Goal: Task Accomplishment & Management: Manage account settings

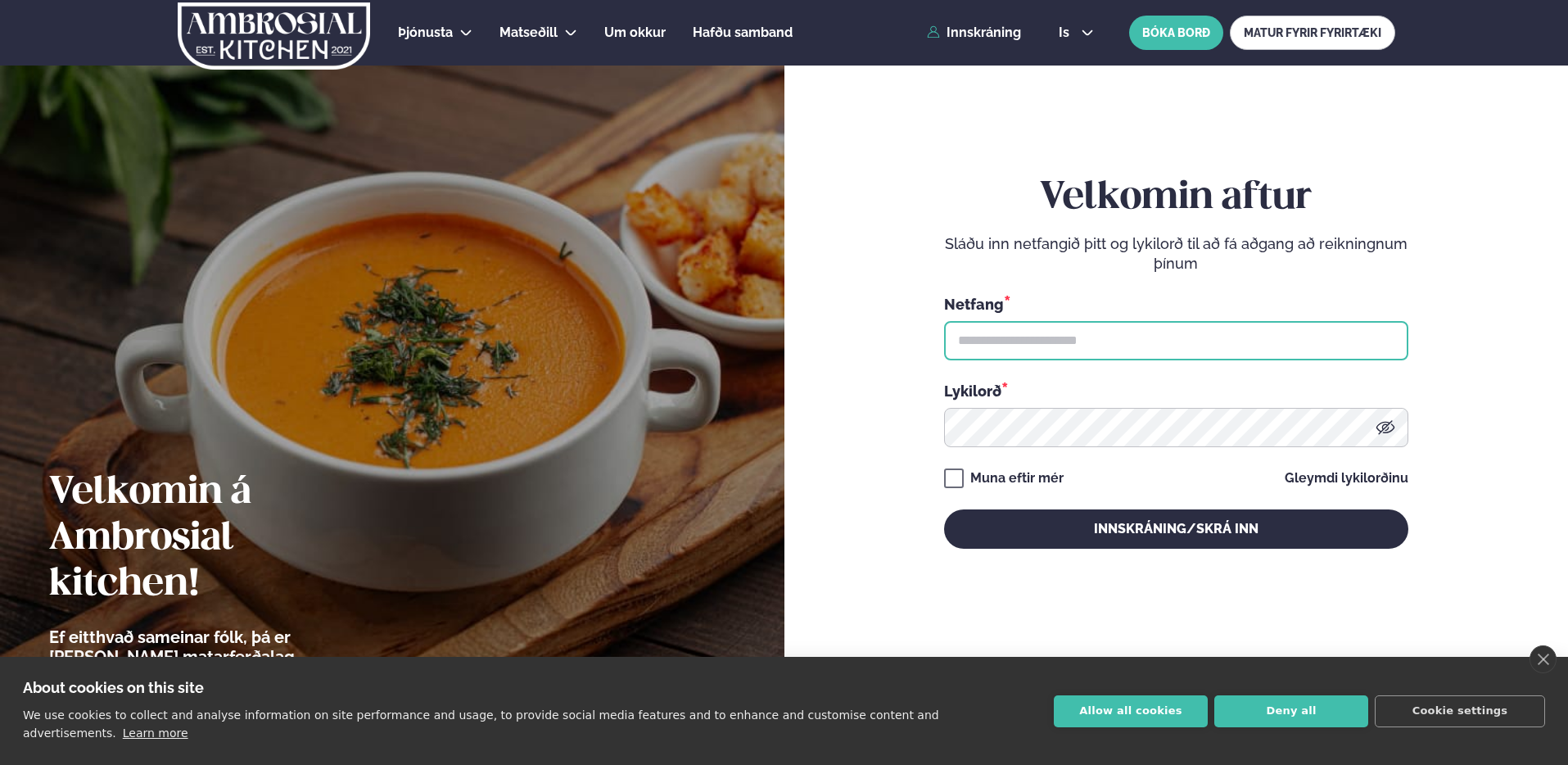
drag, startPoint x: 1194, startPoint y: 333, endPoint x: 1203, endPoint y: 335, distance: 9.2
click at [1195, 334] on input "text" at bounding box center [1176, 340] width 464 height 39
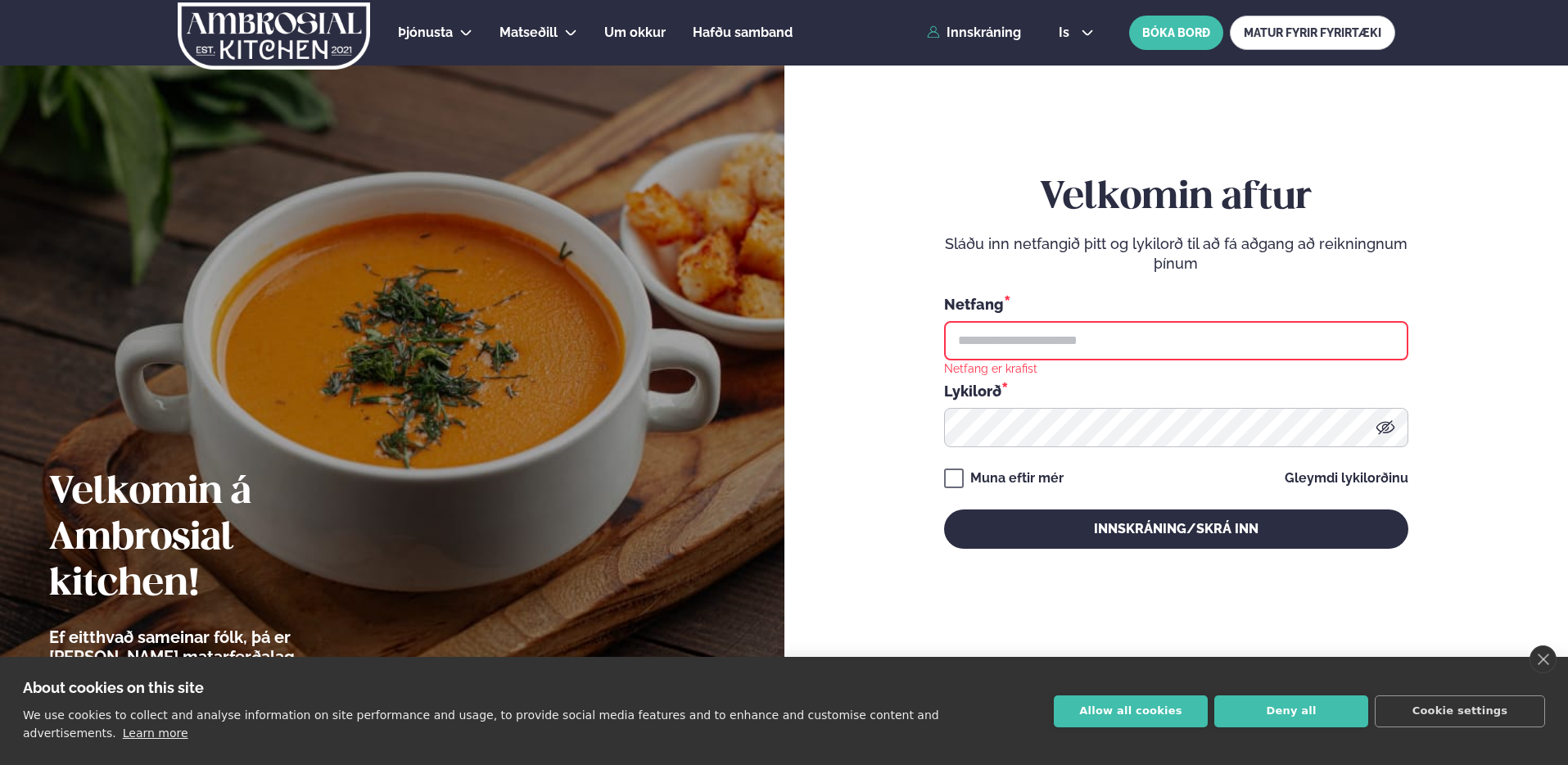
type input "**********"
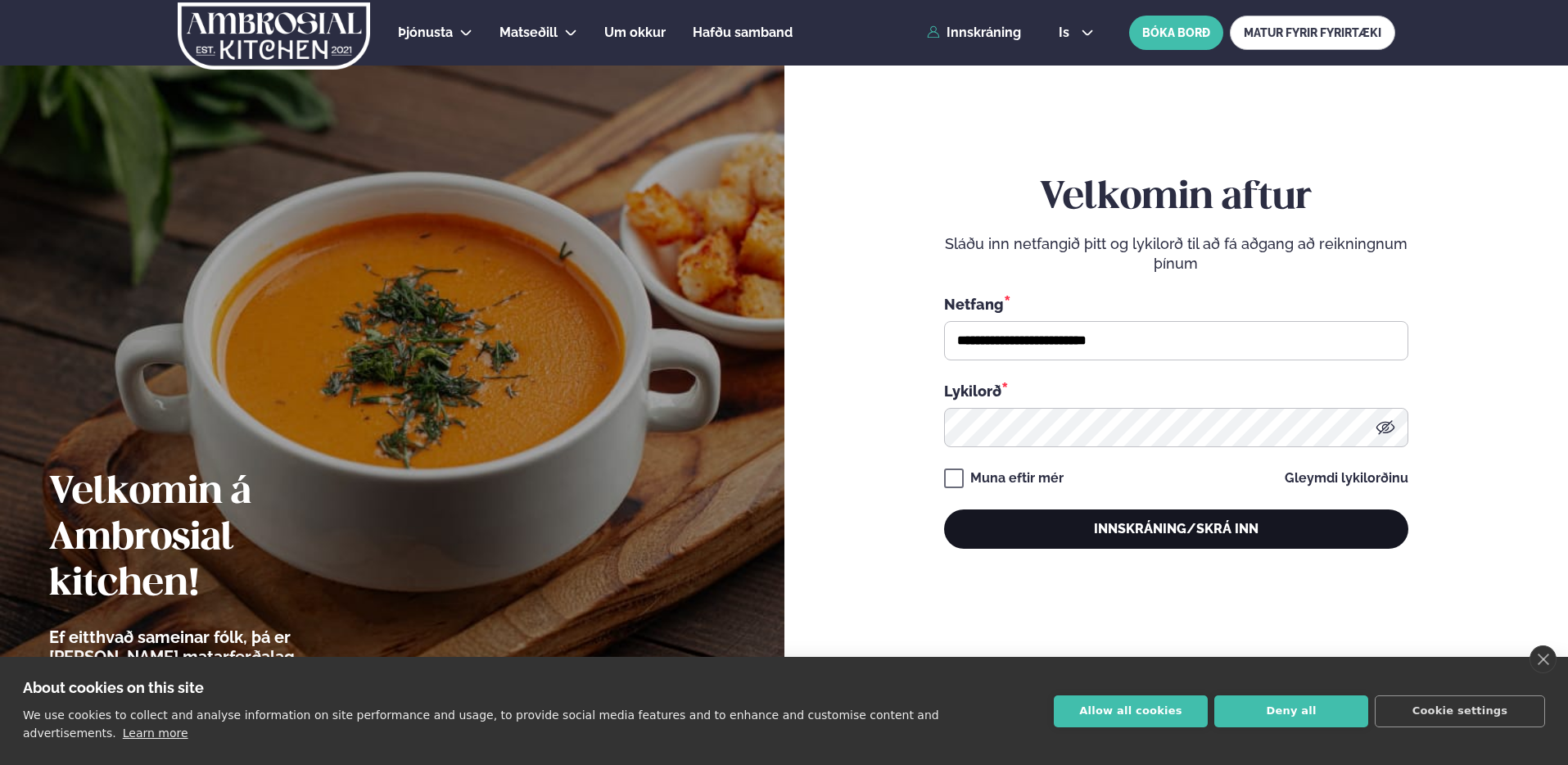
click at [1233, 535] on button "Innskráning/Skrá inn" at bounding box center [1176, 528] width 464 height 39
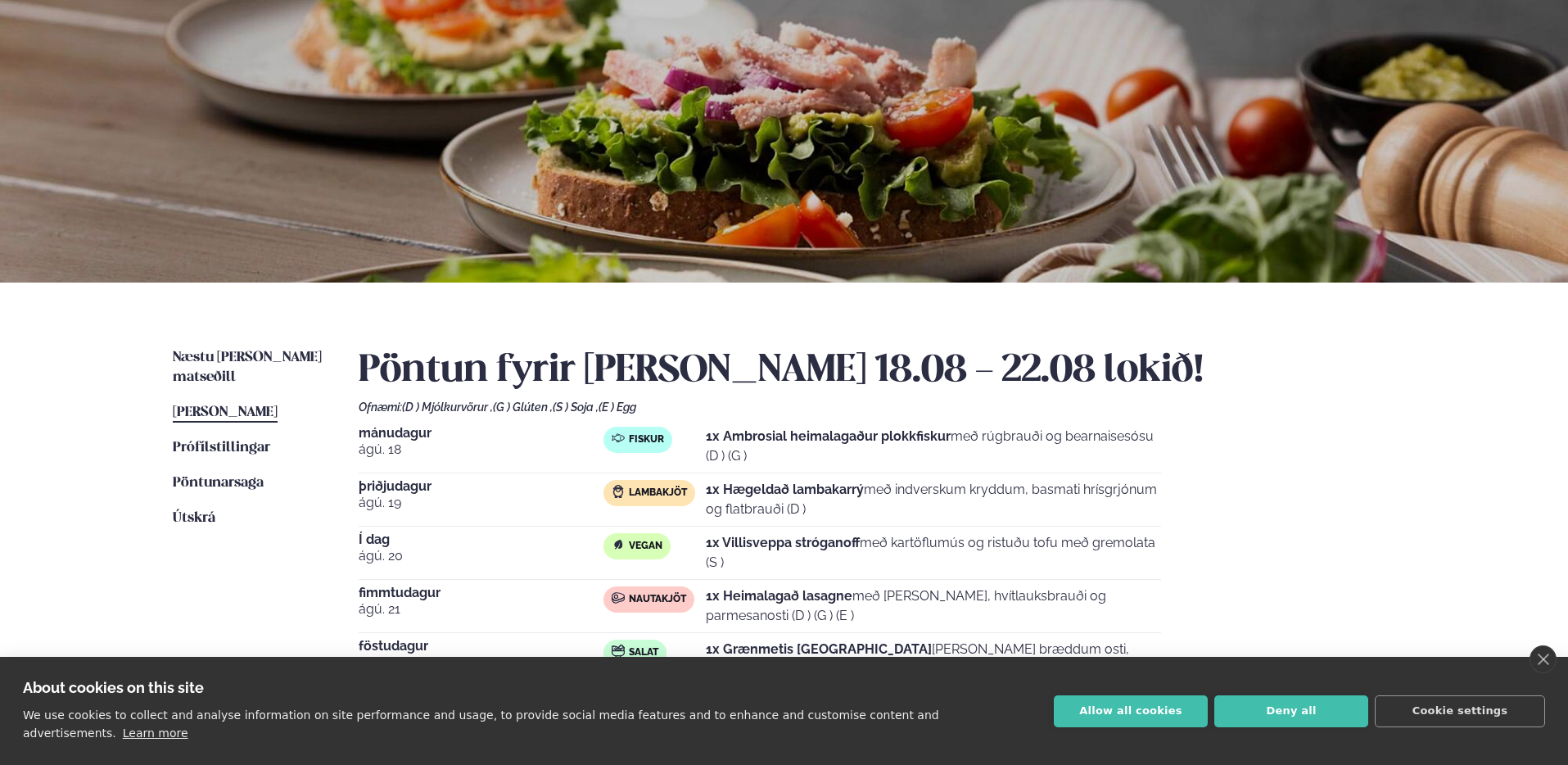
scroll to position [136, 0]
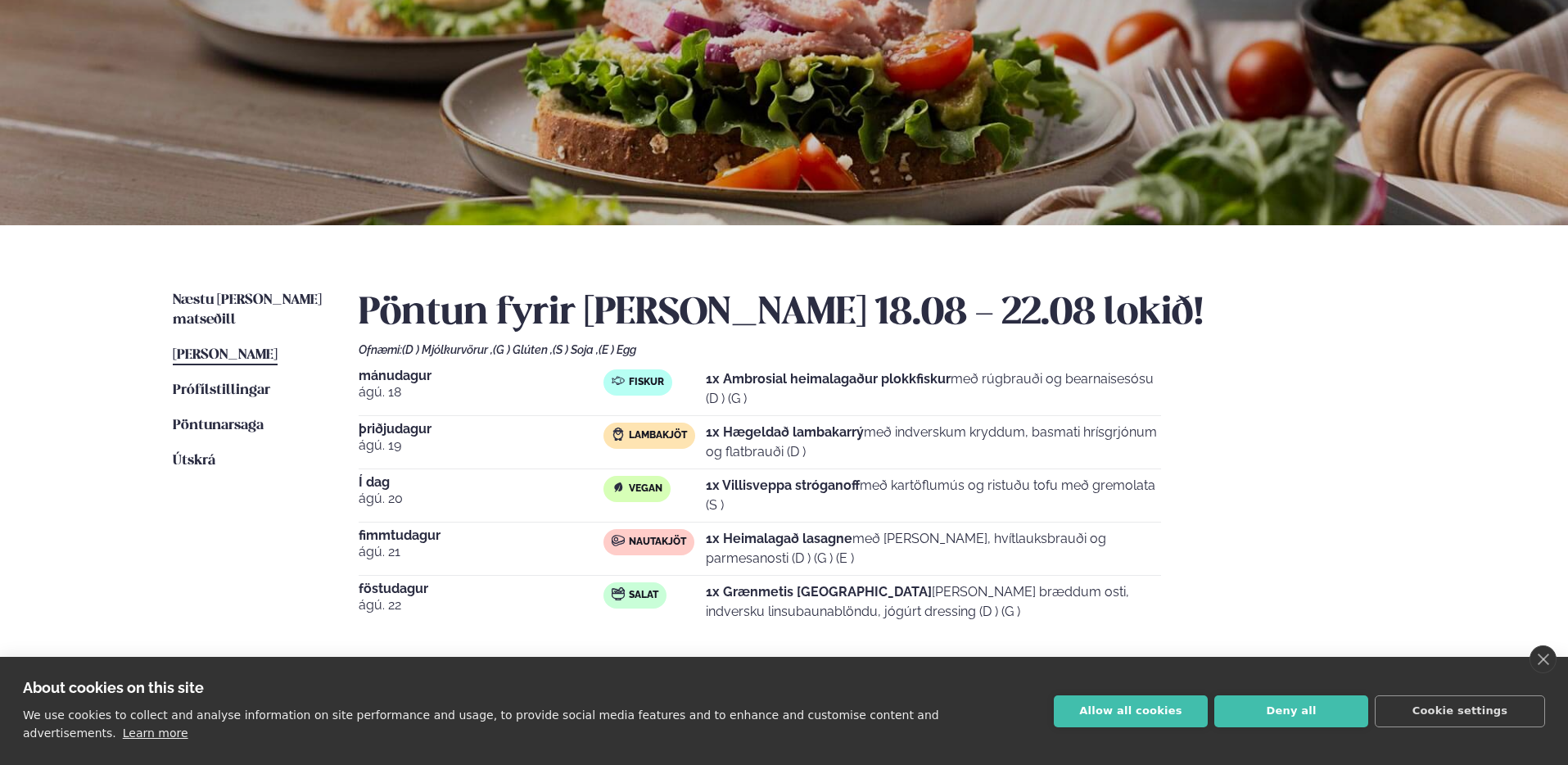
drag, startPoint x: 719, startPoint y: 483, endPoint x: 1066, endPoint y: 501, distance: 347.5
click at [1049, 504] on p "1x Villisveppa stróganoff með kartöflumús og ristuðu tofu með gremolata (S )" at bounding box center [933, 495] width 455 height 39
click at [1157, 481] on p "1x Villisveppa stróganoff með kartöflumús og ristuðu tofu með gremolata (S )" at bounding box center [933, 495] width 455 height 39
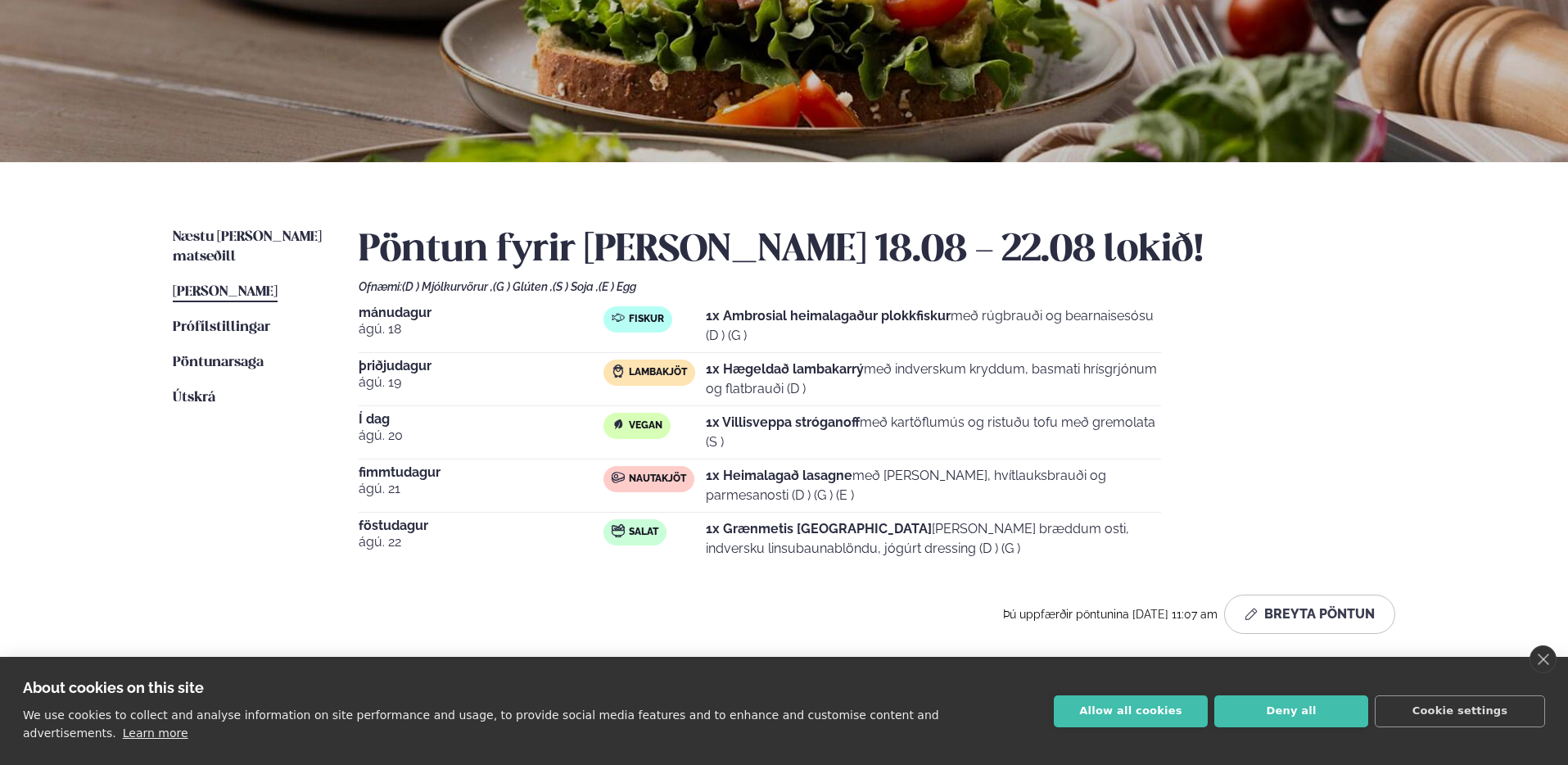
scroll to position [116, 0]
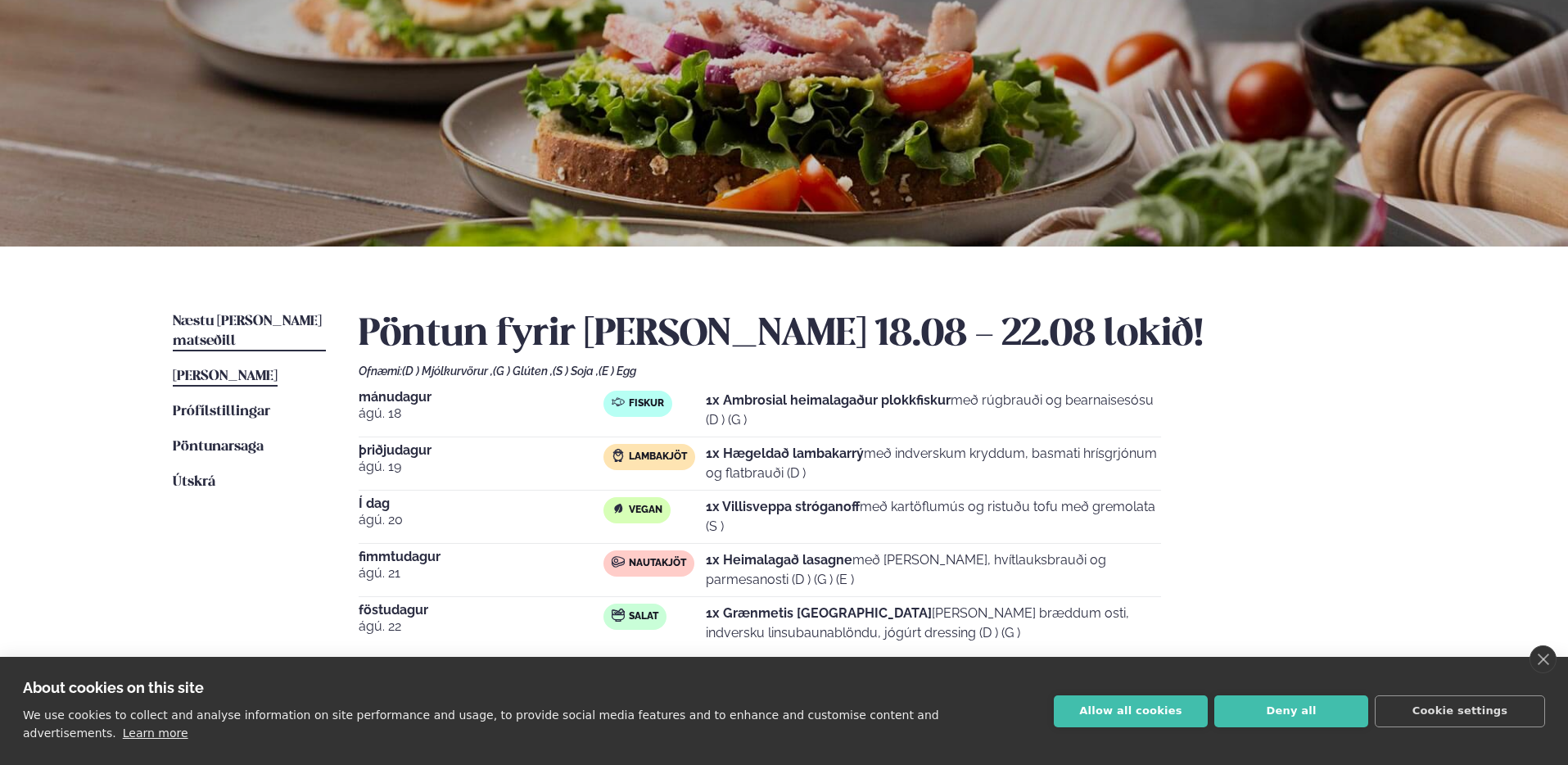
click at [217, 312] on link "Næstu [PERSON_NAME] matseðill Næsta vika" at bounding box center [249, 331] width 153 height 39
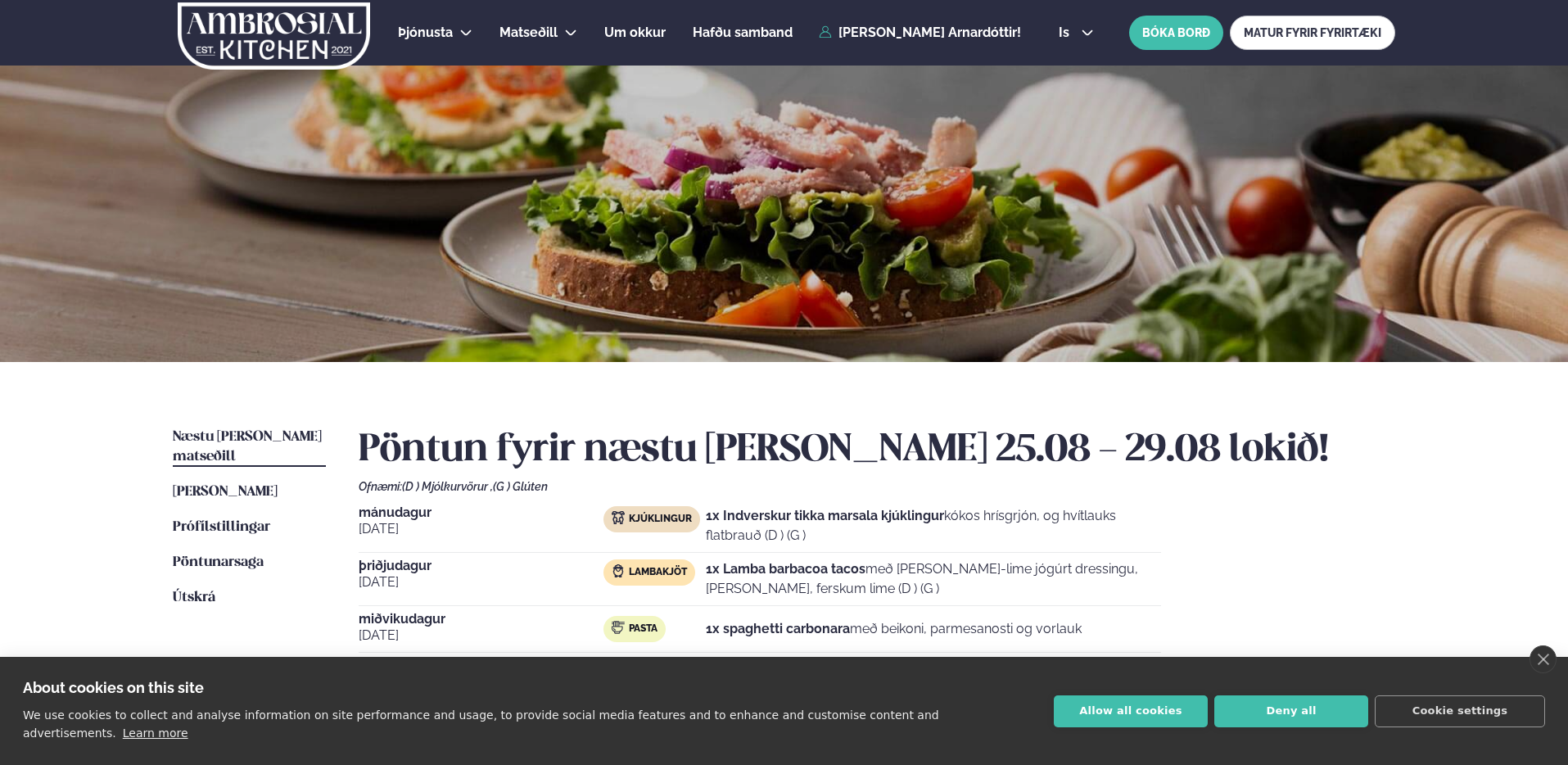
scroll to position [368, 0]
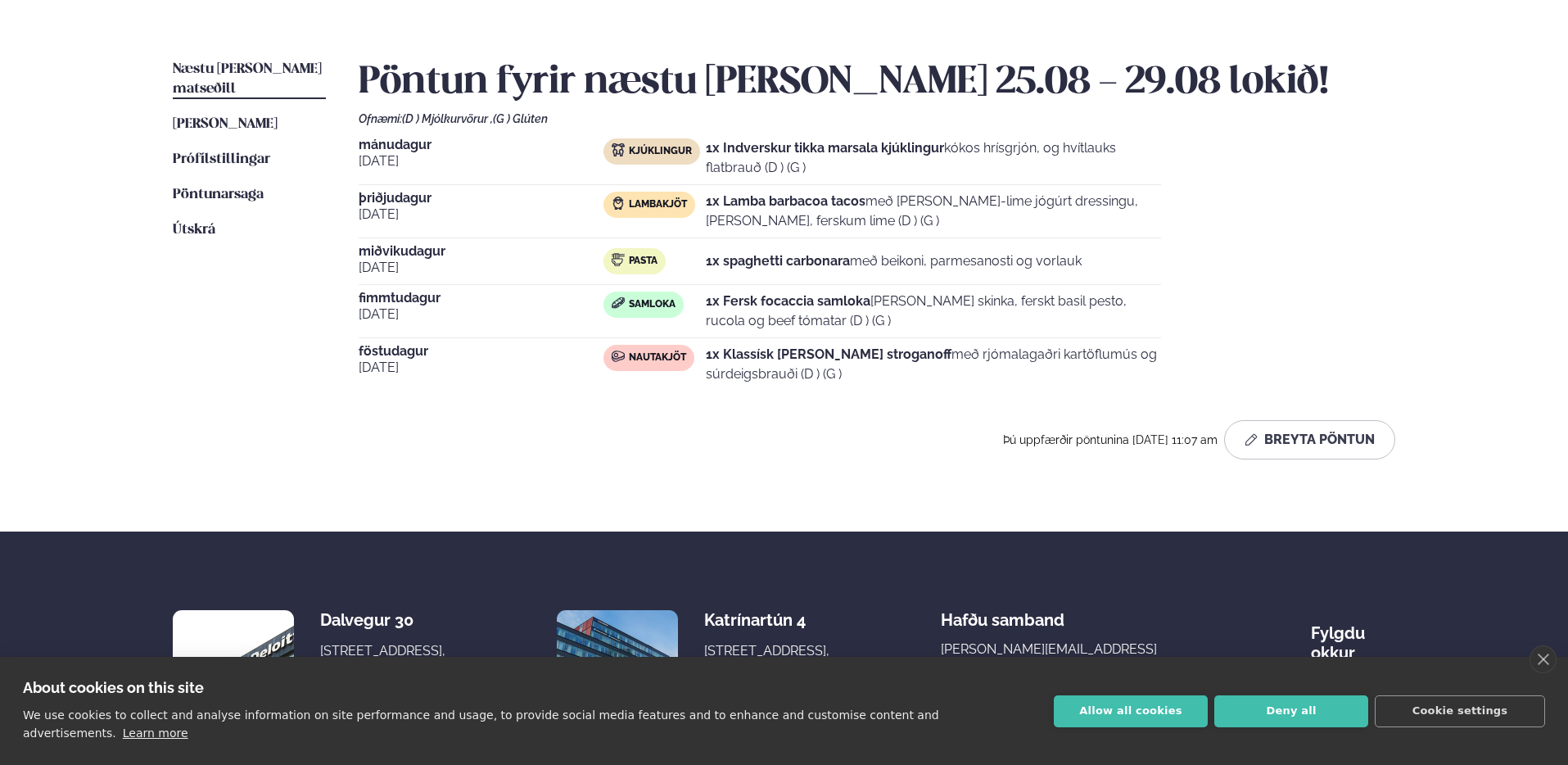
click at [245, 118] on ul "Næstu [PERSON_NAME] matseðill Næsta vika [PERSON_NAME] matseðill [PERSON_NAME] …" at bounding box center [249, 266] width 153 height 412
click at [245, 118] on span "[PERSON_NAME]" at bounding box center [224, 125] width 105 height 14
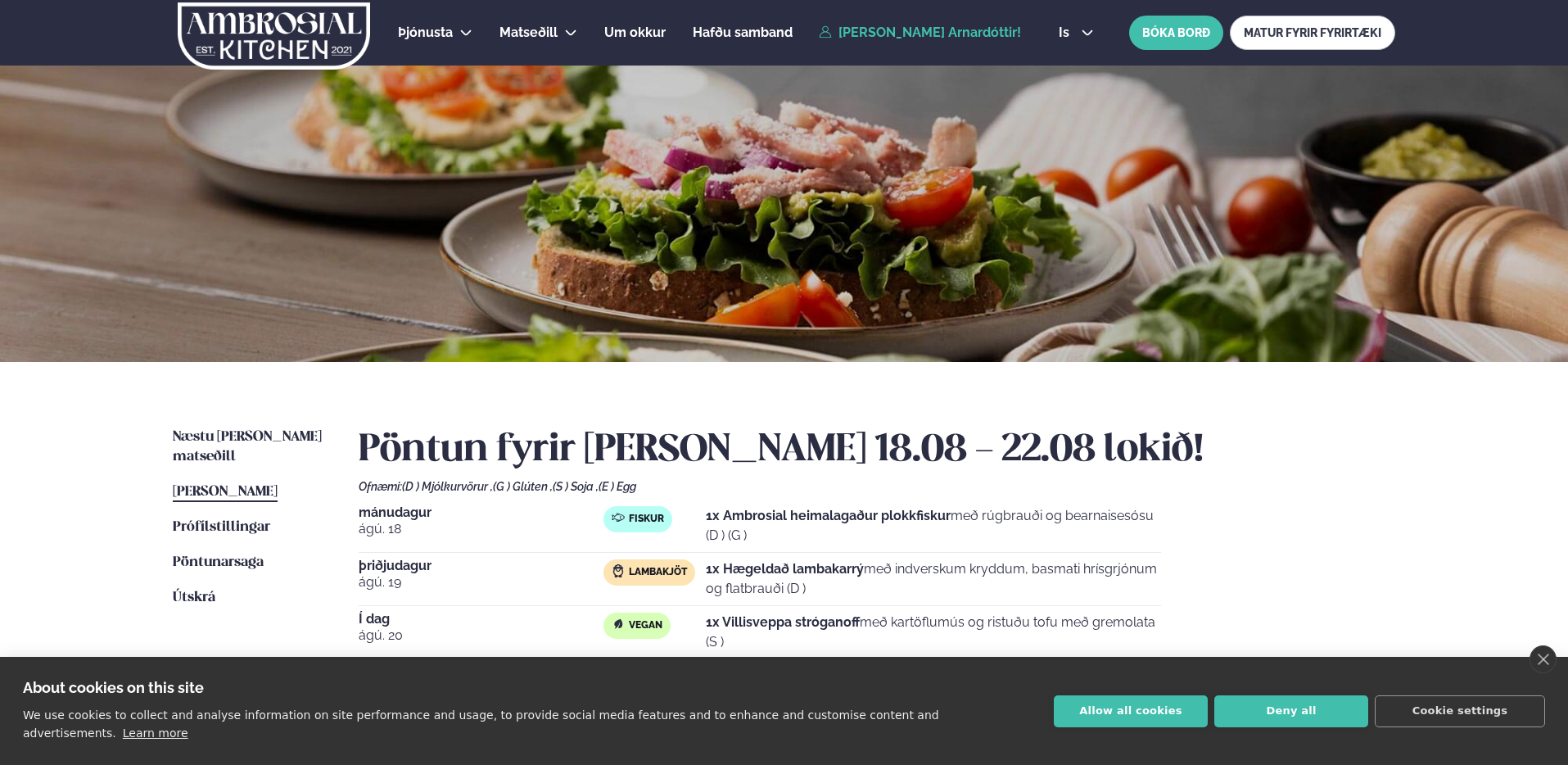
scroll to position [202, 0]
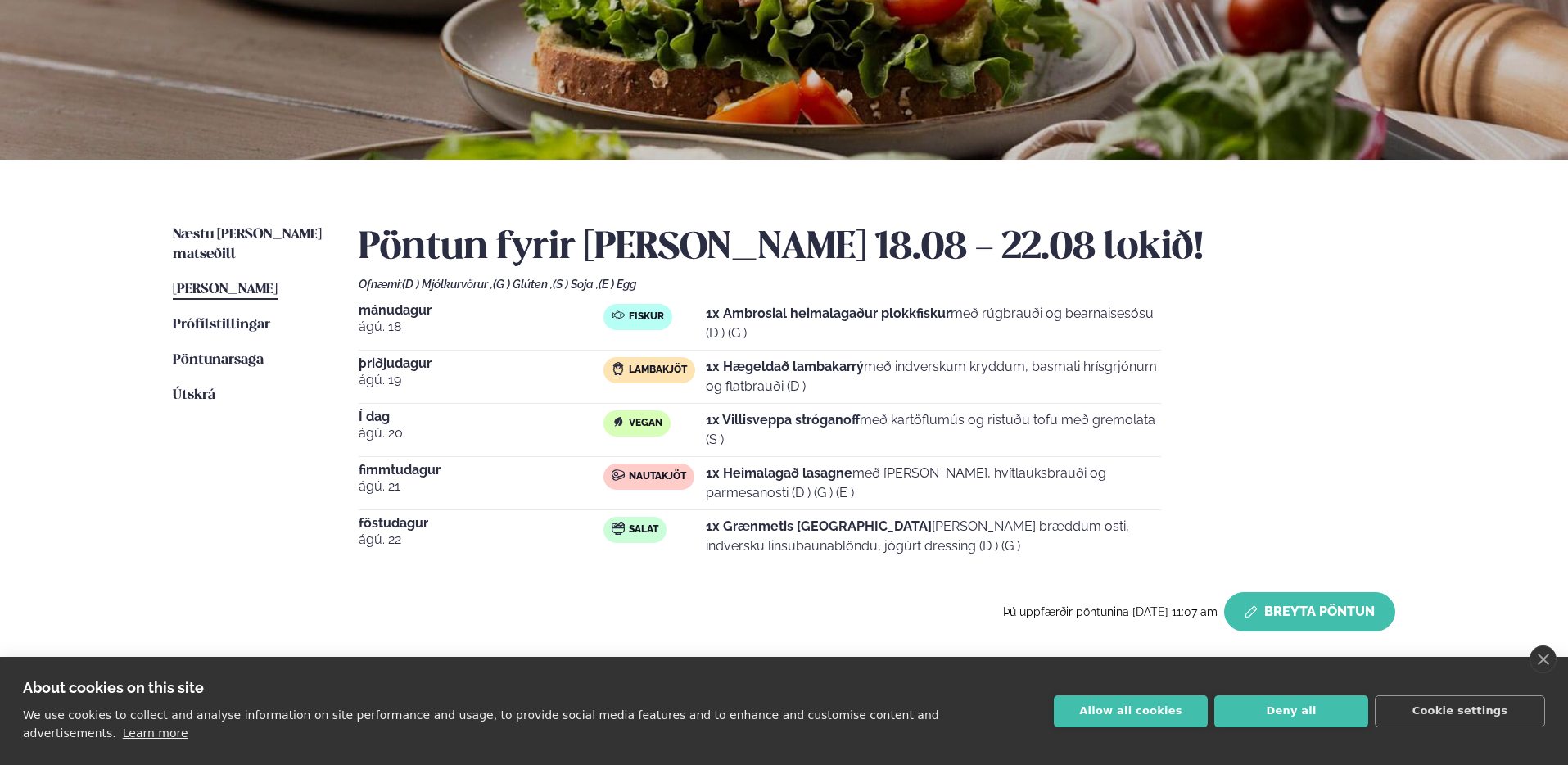
click at [1300, 616] on button "Breyta Pöntun" at bounding box center [1310, 611] width 171 height 39
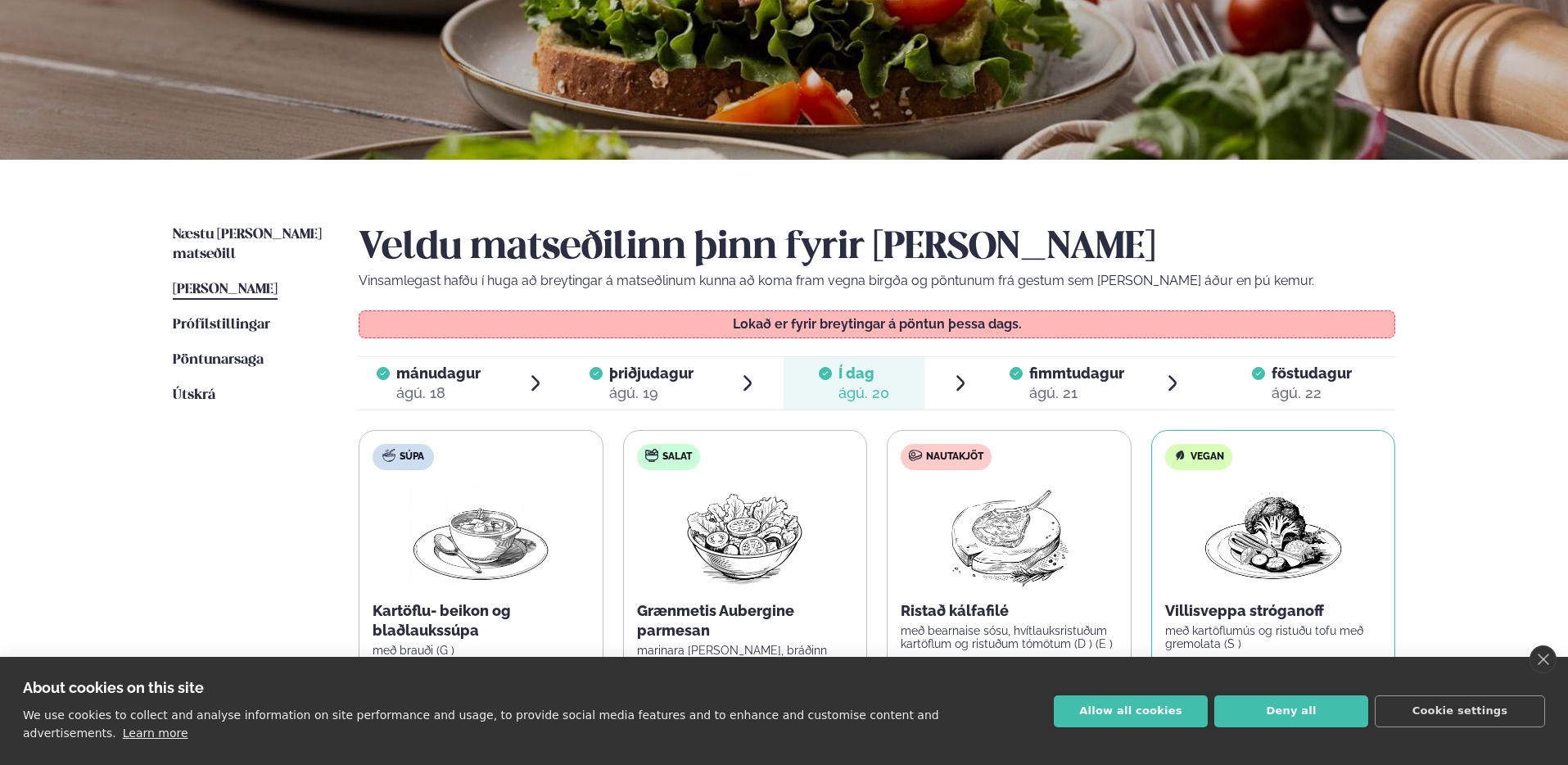
click at [1310, 365] on span "föstudagur" at bounding box center [1312, 373] width 81 height 17
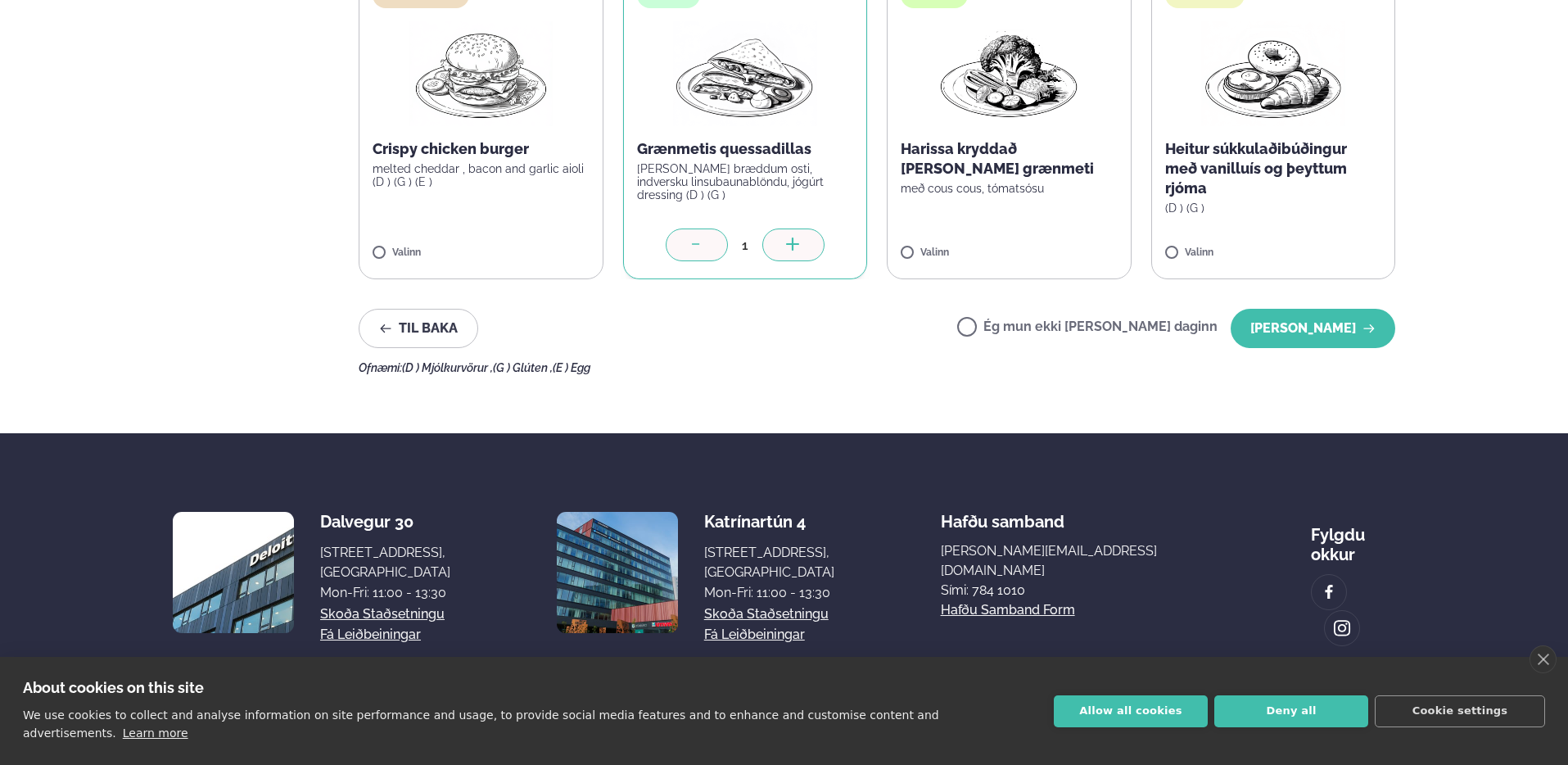
scroll to position [0, 0]
